Goal: Check status: Check status

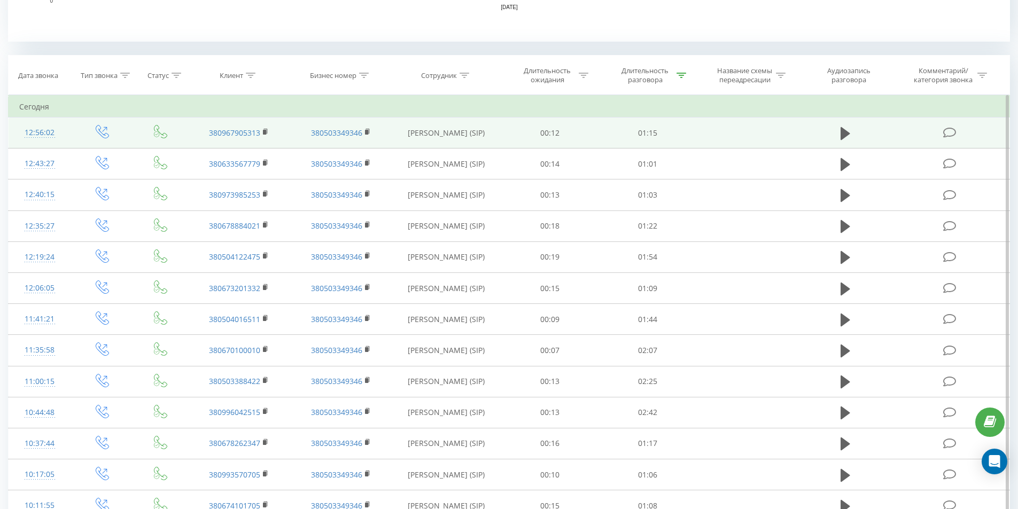
scroll to position [490, 0]
